Goal: Task Accomplishment & Management: Use online tool/utility

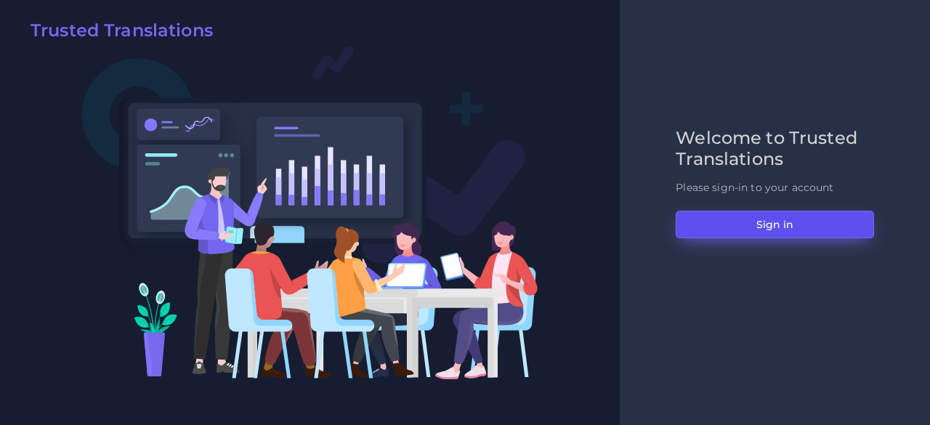
click at [732, 230] on button "Sign in" at bounding box center [775, 225] width 198 height 28
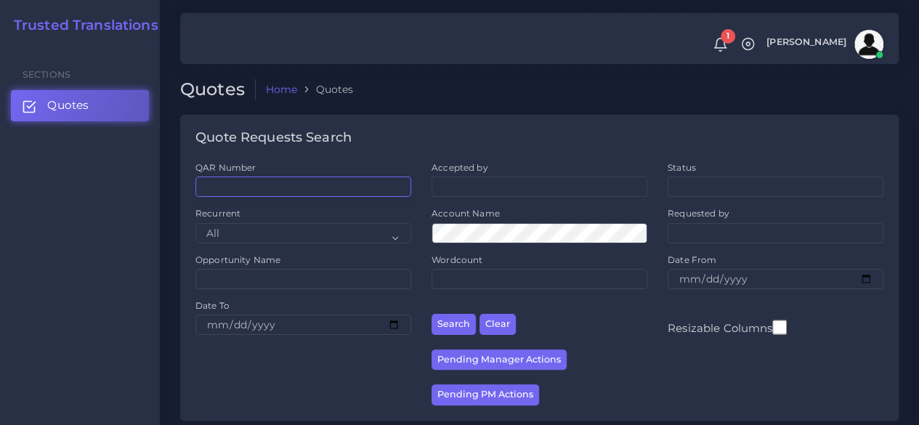
click at [363, 193] on input "QAR Number" at bounding box center [304, 187] width 216 height 20
paste input "QAR125711"
type input "QAR125711"
click at [432, 314] on button "Search" at bounding box center [454, 324] width 44 height 21
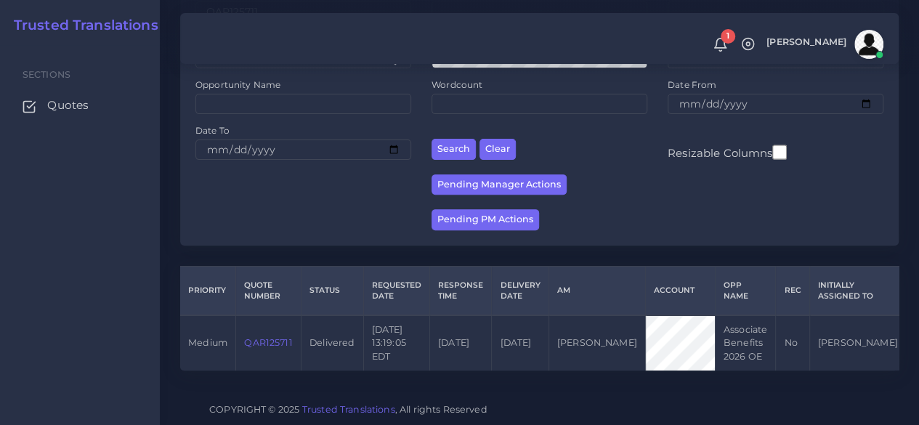
scroll to position [185, 0]
click at [273, 337] on link "QAR125711" at bounding box center [268, 342] width 48 height 11
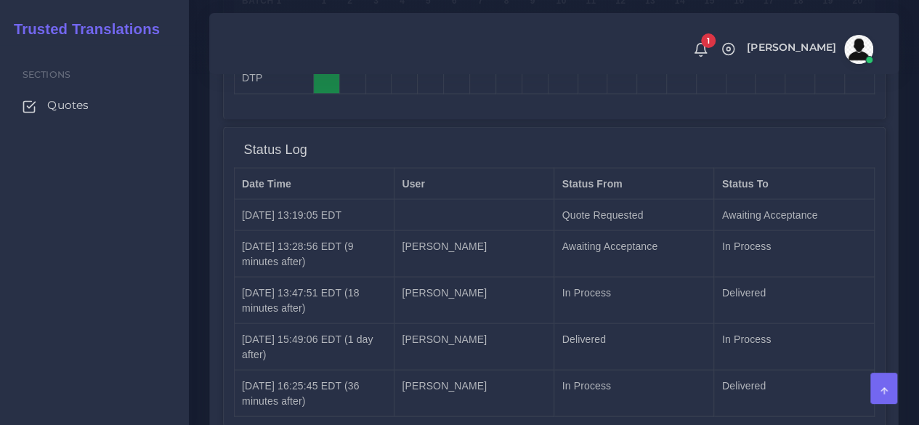
scroll to position [1557, 0]
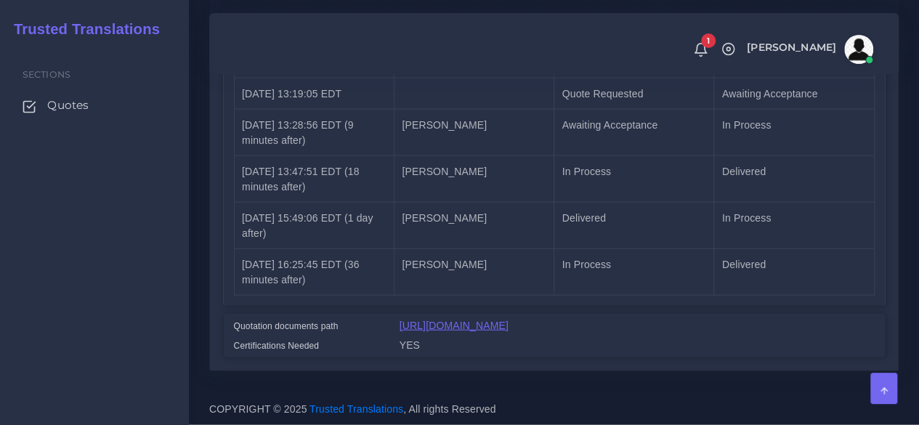
click at [409, 320] on link "https://workdrive.zoho.com/fgoh3e43b1a1fe2124b65bedd7c3c51a0e040/teams/fgoh3e43…" at bounding box center [454, 326] width 109 height 12
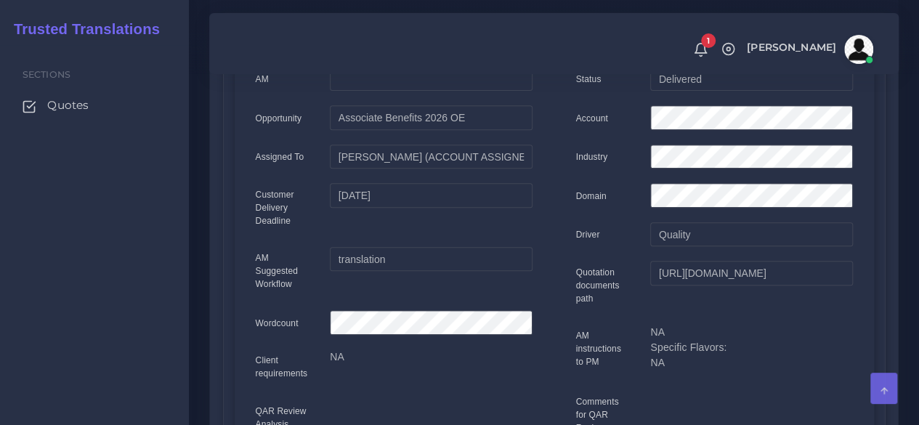
scroll to position [31, 0]
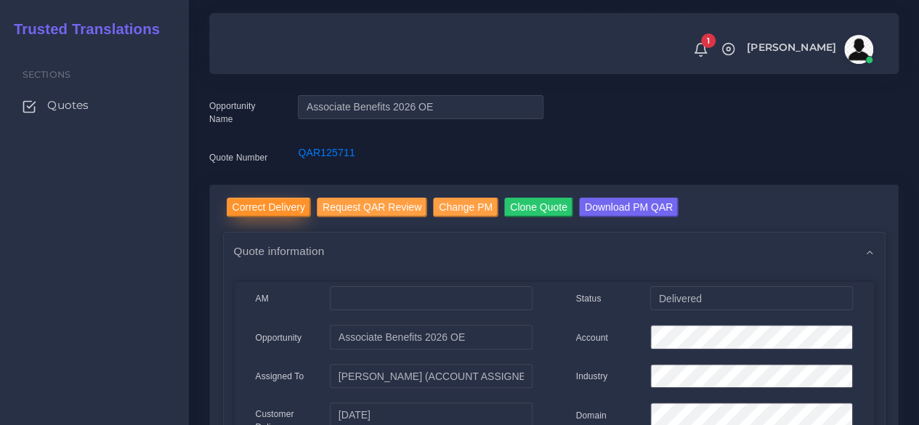
click at [267, 206] on input "Correct Delivery" at bounding box center [269, 208] width 84 height 20
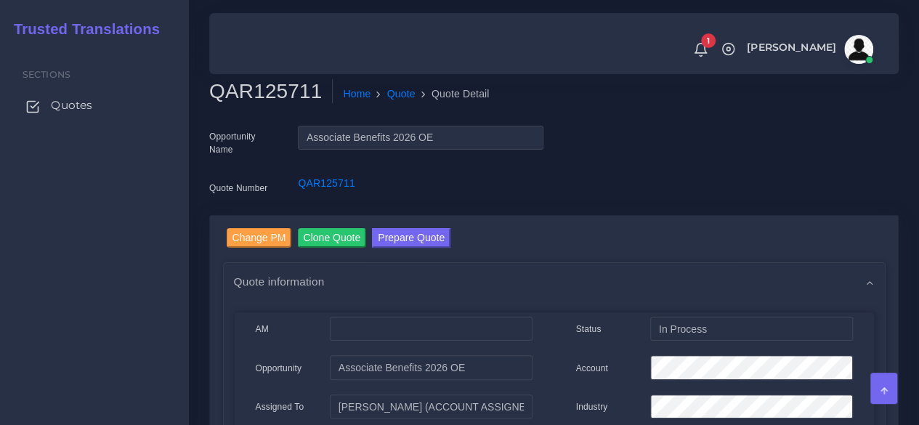
click at [90, 98] on span "Quotes" at bounding box center [71, 105] width 41 height 16
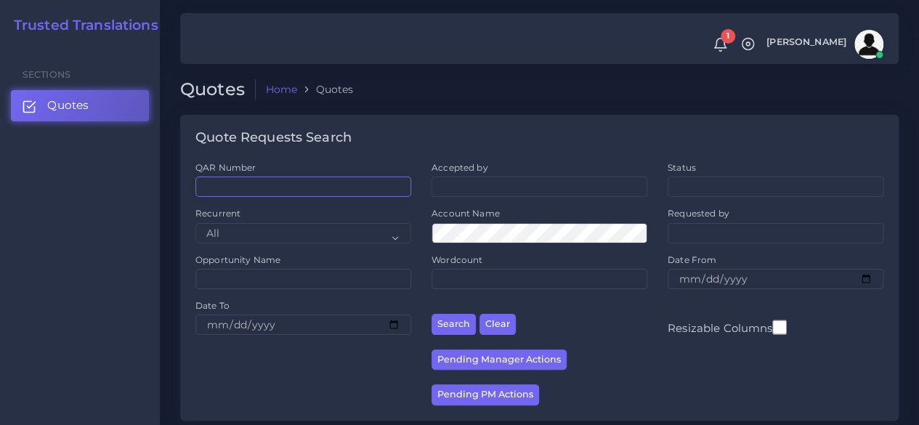
click at [275, 184] on input "QAR Number" at bounding box center [304, 187] width 216 height 20
paste input "QAR125711"
type input "QAR125711"
click at [432, 314] on button "Search" at bounding box center [454, 324] width 44 height 21
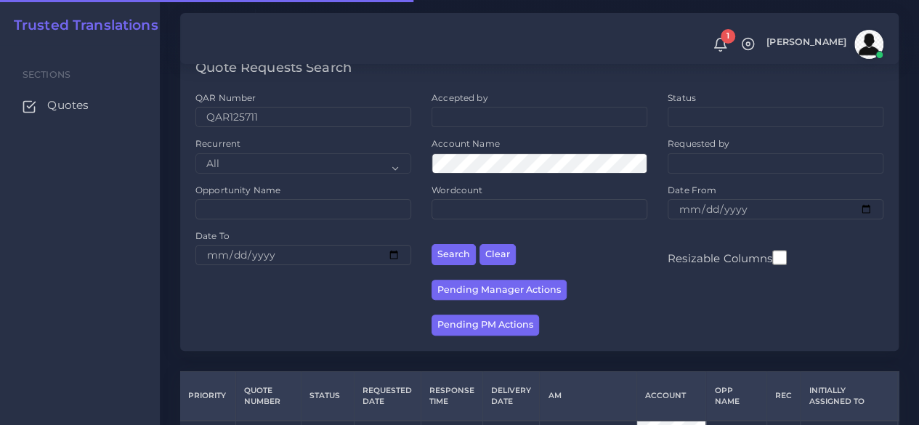
scroll to position [185, 0]
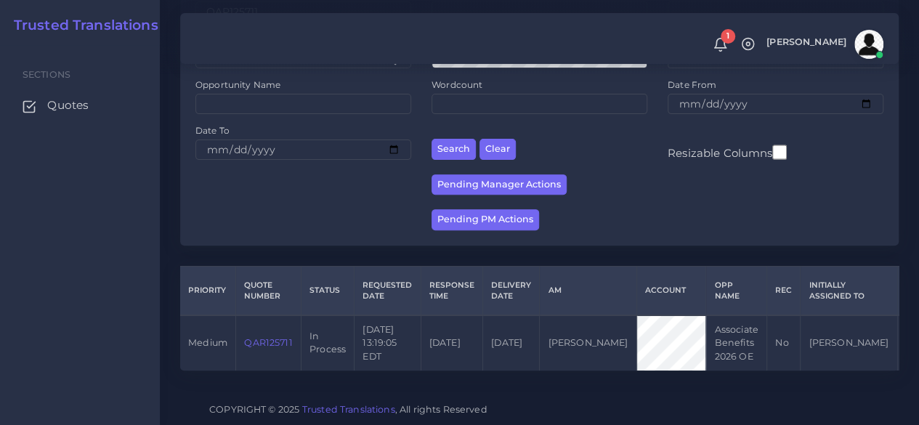
click at [276, 337] on link "QAR125711" at bounding box center [268, 342] width 48 height 11
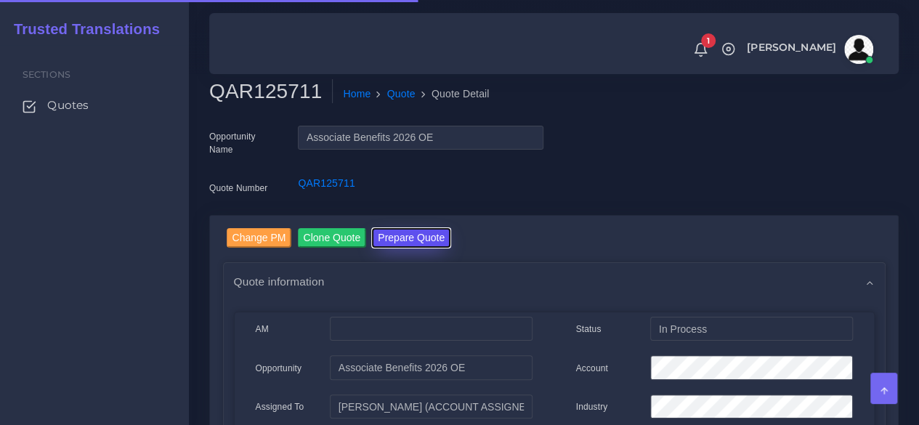
click at [426, 244] on button "Prepare Quote" at bounding box center [411, 238] width 79 height 20
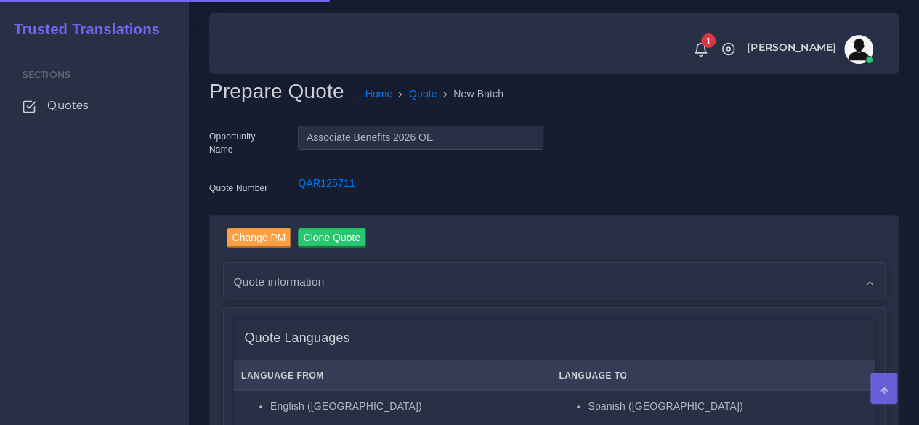
scroll to position [436, 0]
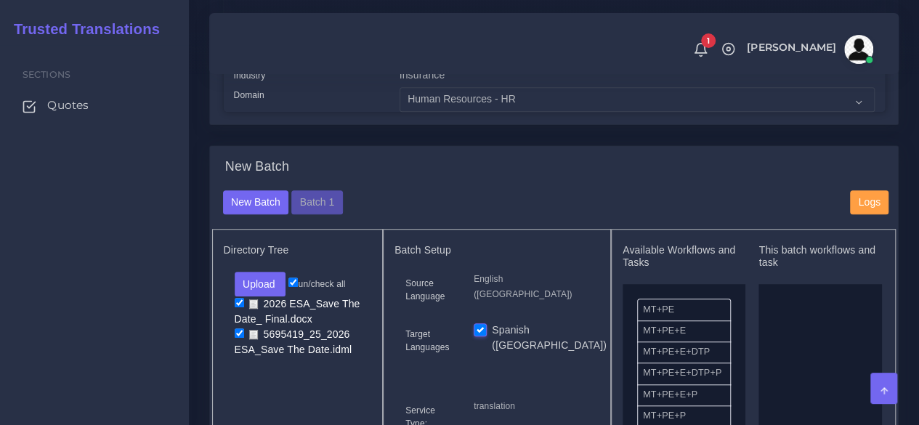
click at [321, 230] on div "New Batch Batch 1 Logs" at bounding box center [554, 209] width 685 height 39
click at [321, 215] on button "Batch 1" at bounding box center [316, 202] width 51 height 25
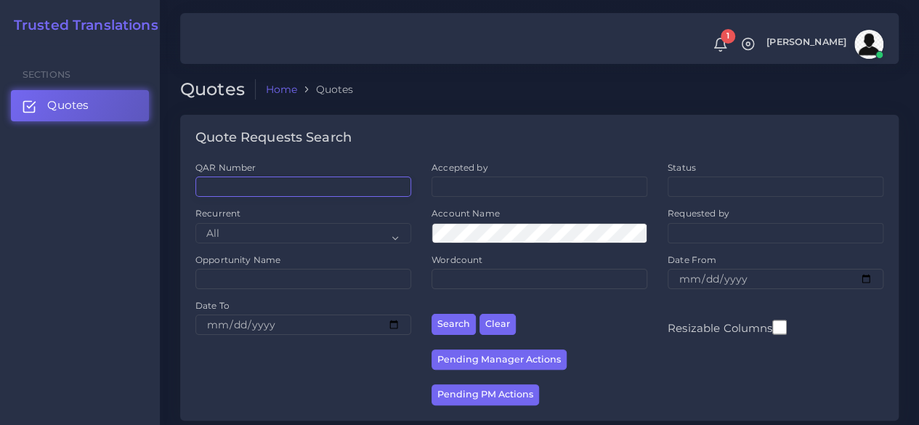
click at [295, 185] on input "QAR Number" at bounding box center [304, 187] width 216 height 20
paste input "QAR125841"
type input "QAR125841"
click at [432, 314] on button "Search" at bounding box center [454, 324] width 44 height 21
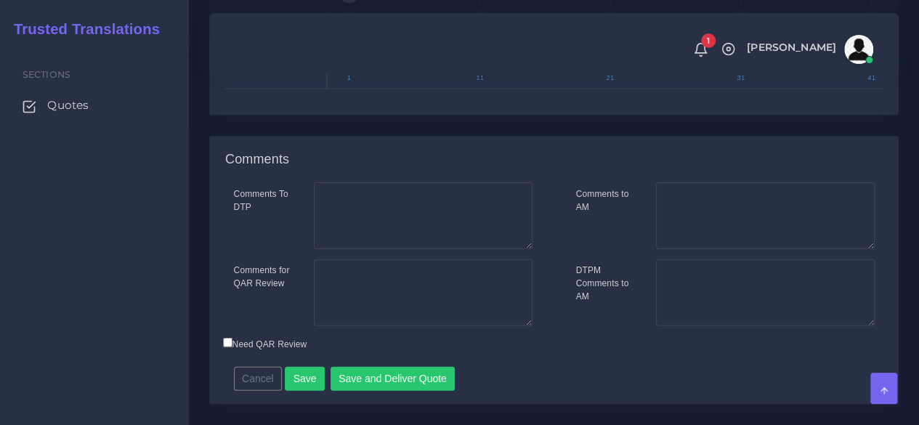
scroll to position [2098, 0]
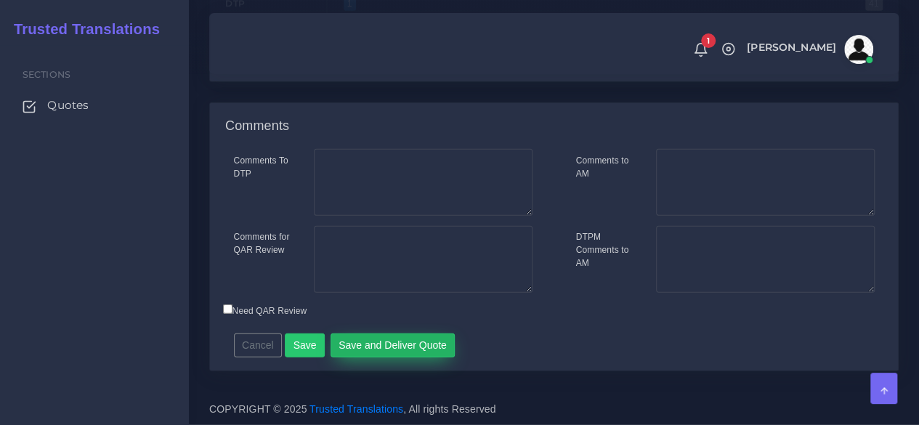
click at [409, 335] on button "Save and Deliver Quote" at bounding box center [393, 346] width 125 height 25
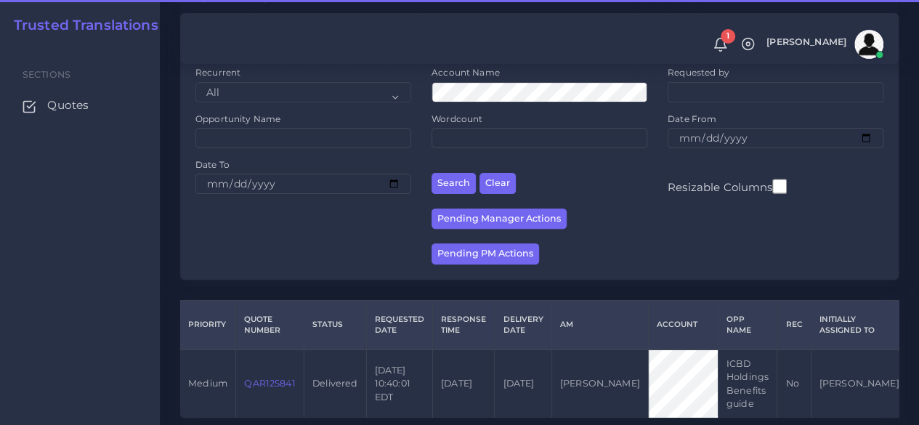
scroll to position [199, 0]
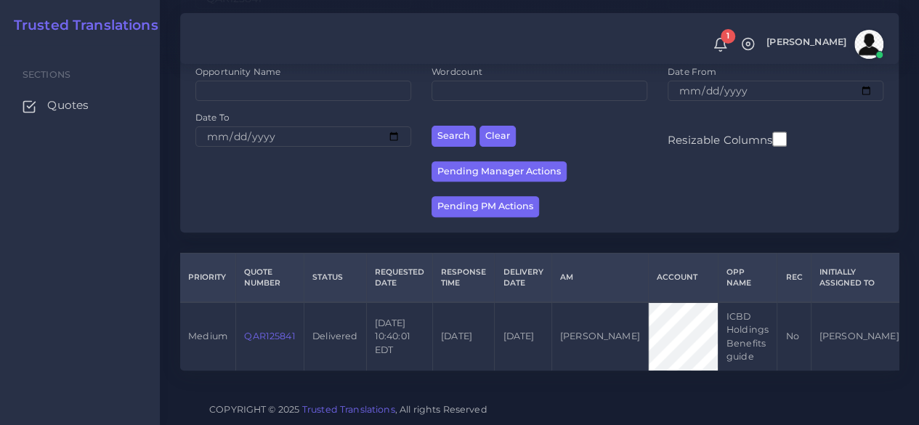
click at [284, 331] on link "QAR125841" at bounding box center [269, 336] width 51 height 11
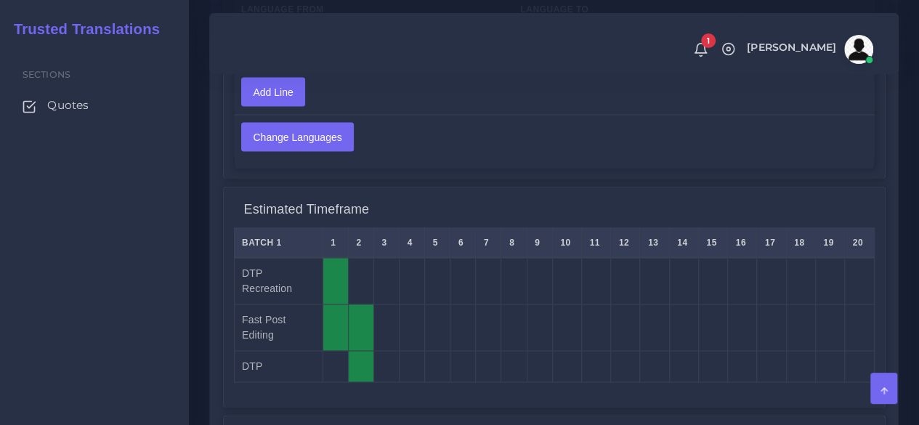
scroll to position [1308, 0]
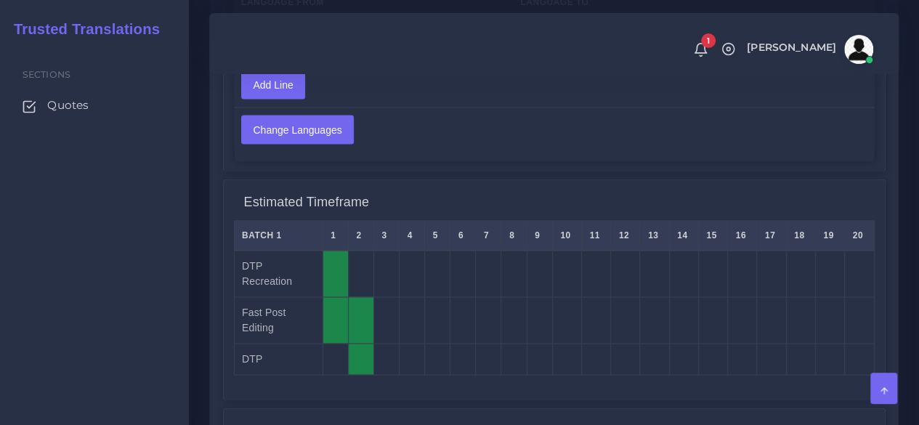
click at [140, 227] on div "Sections Quotes" at bounding box center [94, 235] width 189 height 380
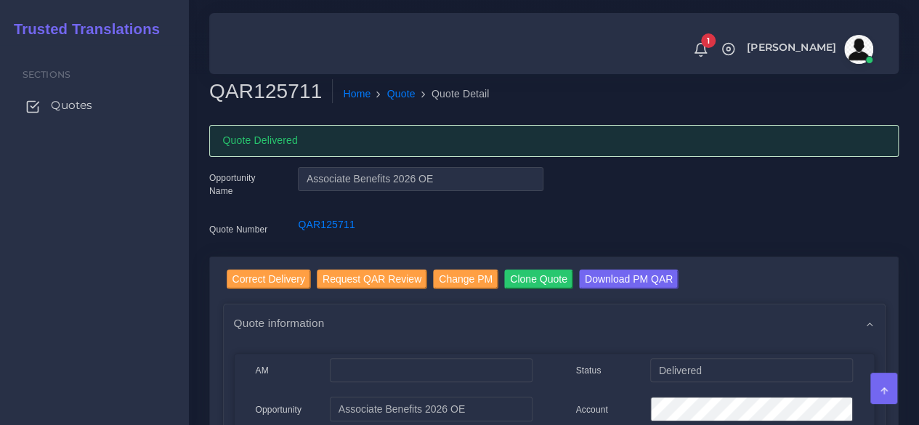
click at [85, 101] on span "Quotes" at bounding box center [71, 105] width 41 height 16
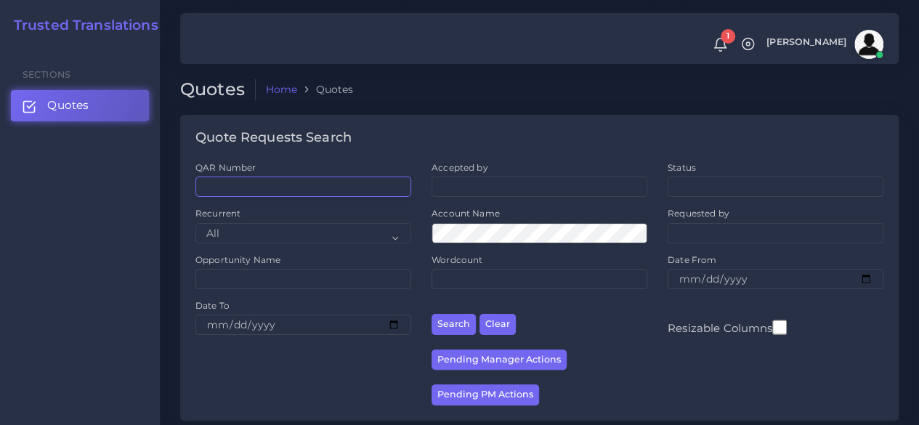
click at [279, 190] on input "QAR Number" at bounding box center [304, 187] width 216 height 20
paste input "QAR125841"
type input "QAR125841"
click at [432, 314] on button "Search" at bounding box center [454, 324] width 44 height 21
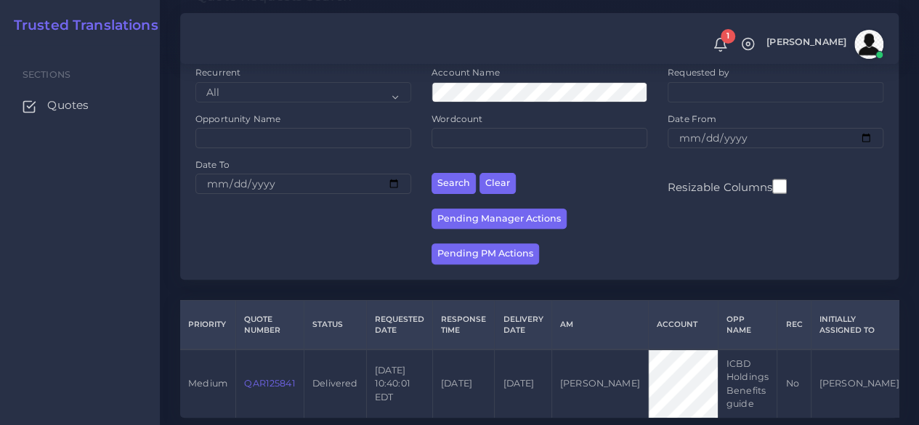
scroll to position [145, 0]
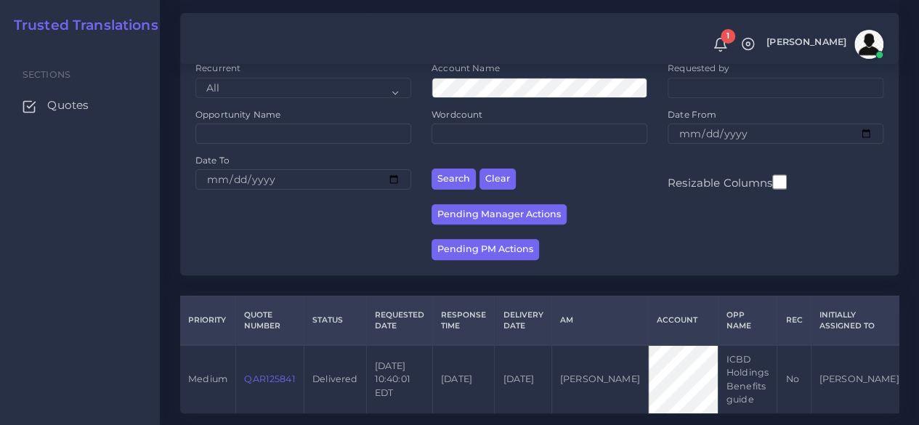
click at [270, 382] on link "QAR125841" at bounding box center [269, 379] width 51 height 11
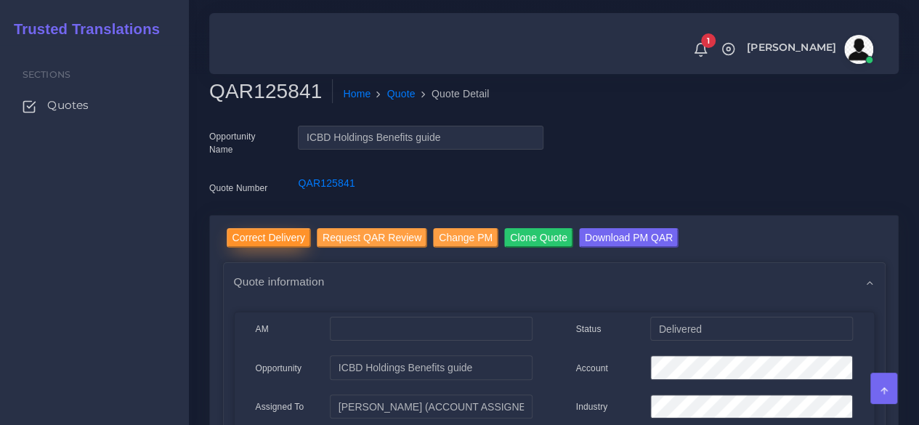
click at [276, 241] on input "Correct Delivery" at bounding box center [269, 238] width 84 height 20
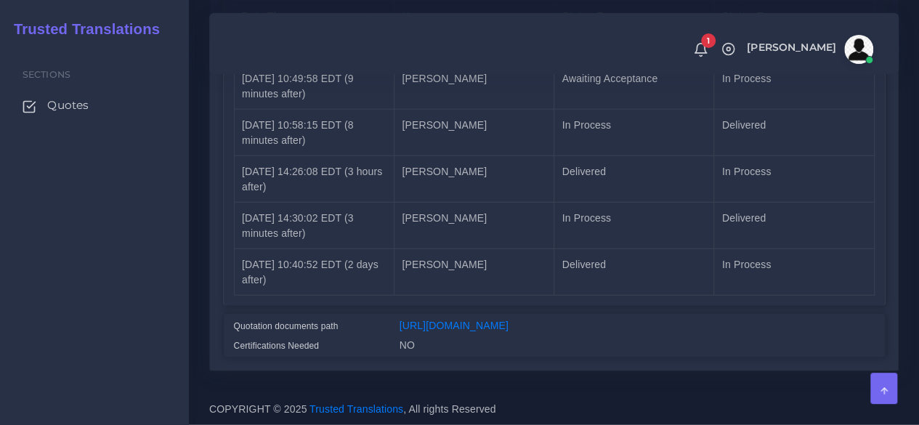
scroll to position [1761, 0]
click at [496, 320] on link "[URL][DOMAIN_NAME]" at bounding box center [454, 326] width 109 height 12
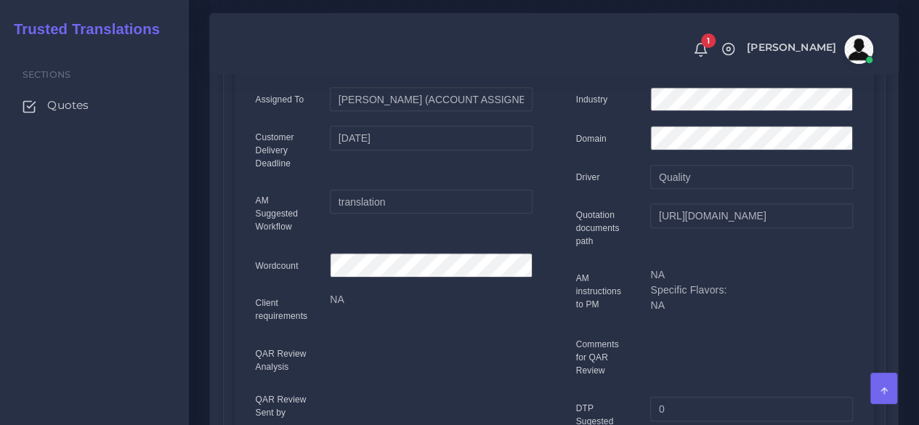
scroll to position [17, 0]
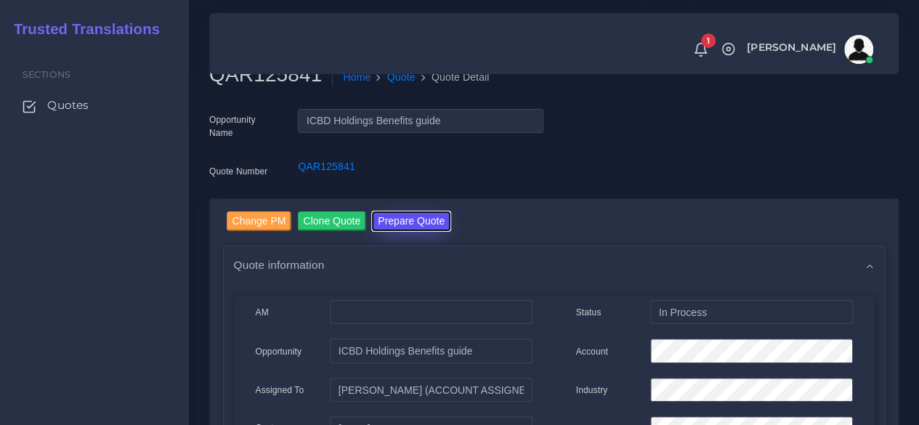
click at [398, 220] on button "Prepare Quote" at bounding box center [411, 222] width 79 height 20
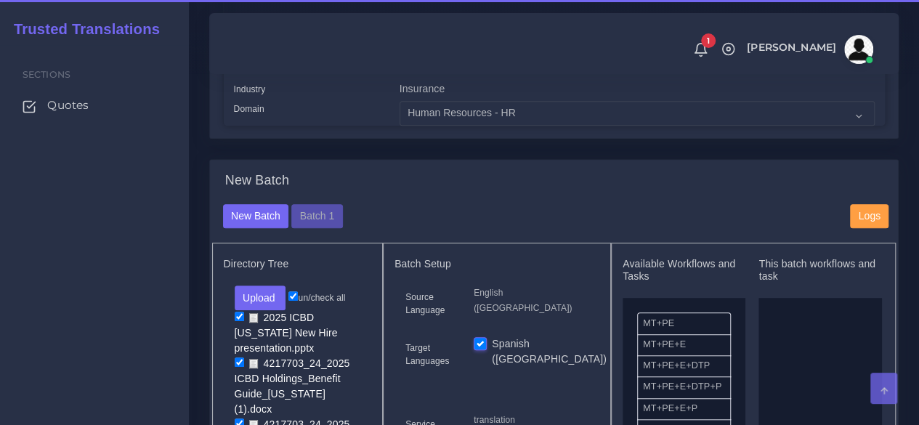
scroll to position [436, 0]
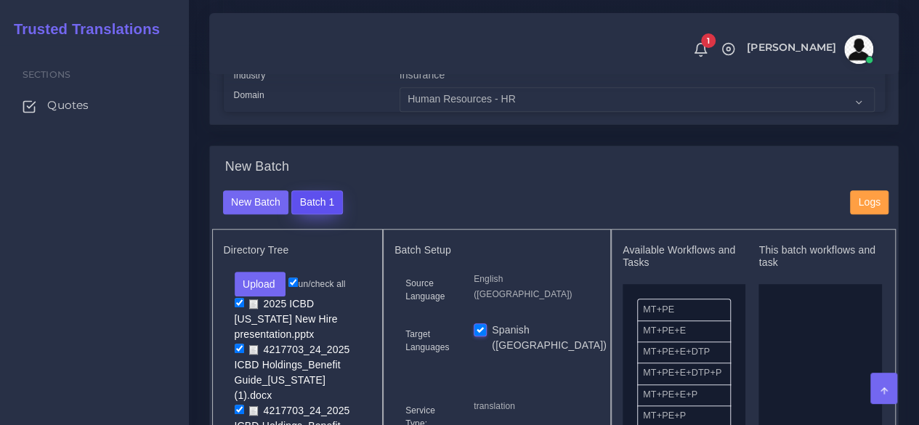
click at [332, 215] on button "Batch 1" at bounding box center [316, 202] width 51 height 25
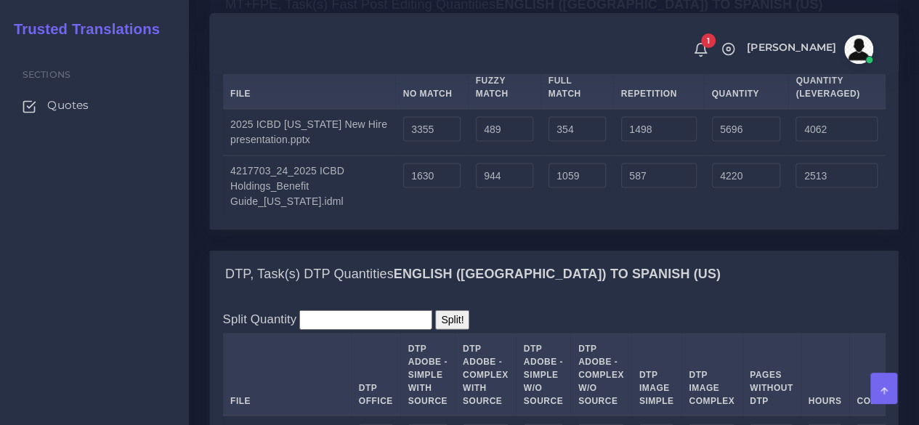
scroll to position [1526, 0]
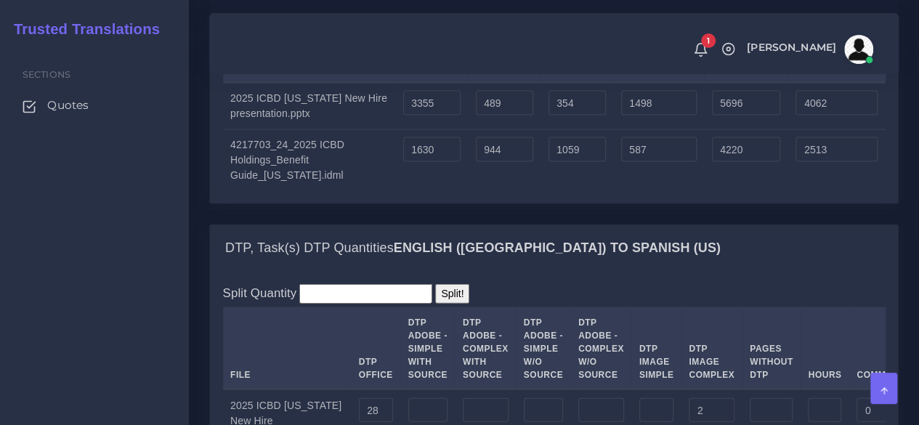
click at [303, 34] on label "Upload WC from MemSource/Trados CSV" at bounding box center [314, 25] width 182 height 20
click at [0, 0] on input "Upload WC from MemSource/Trados CSV" at bounding box center [0, 0] width 0 height 0
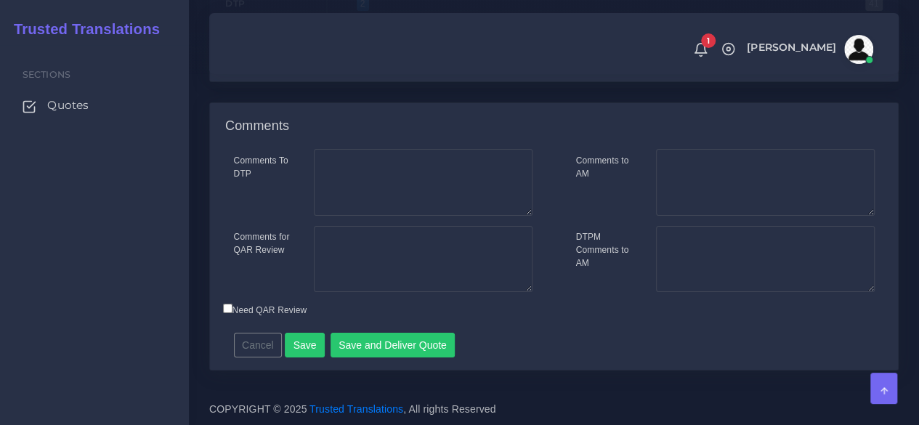
scroll to position [2625, 0]
click at [727, 172] on textarea "Comments to AM" at bounding box center [765, 182] width 219 height 67
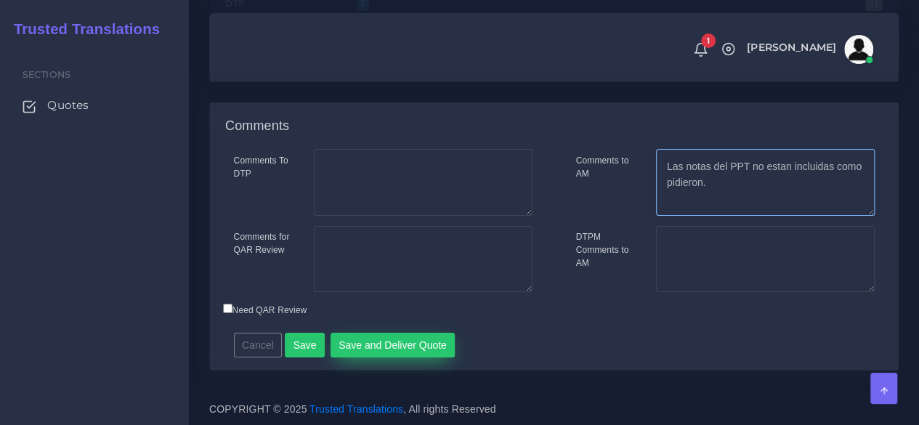
type textarea "Las notas del PPT no estan incluidas como pidieron."
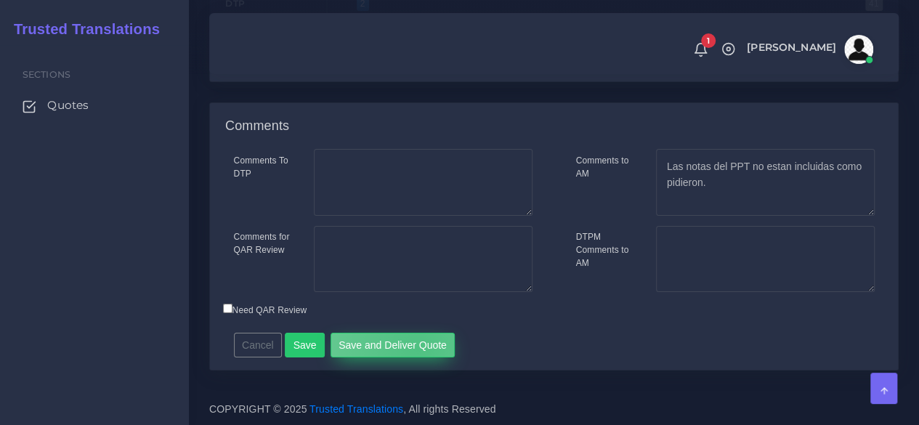
click at [411, 350] on button "Save and Deliver Quote" at bounding box center [393, 345] width 125 height 25
